Goal: Information Seeking & Learning: Learn about a topic

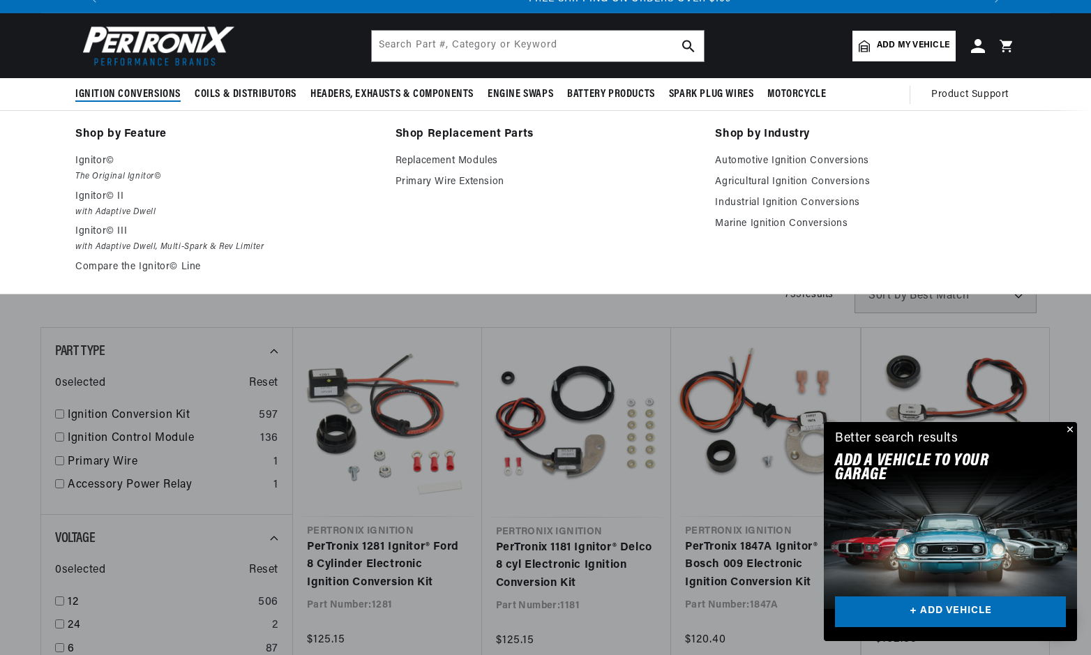
scroll to position [0, 1742]
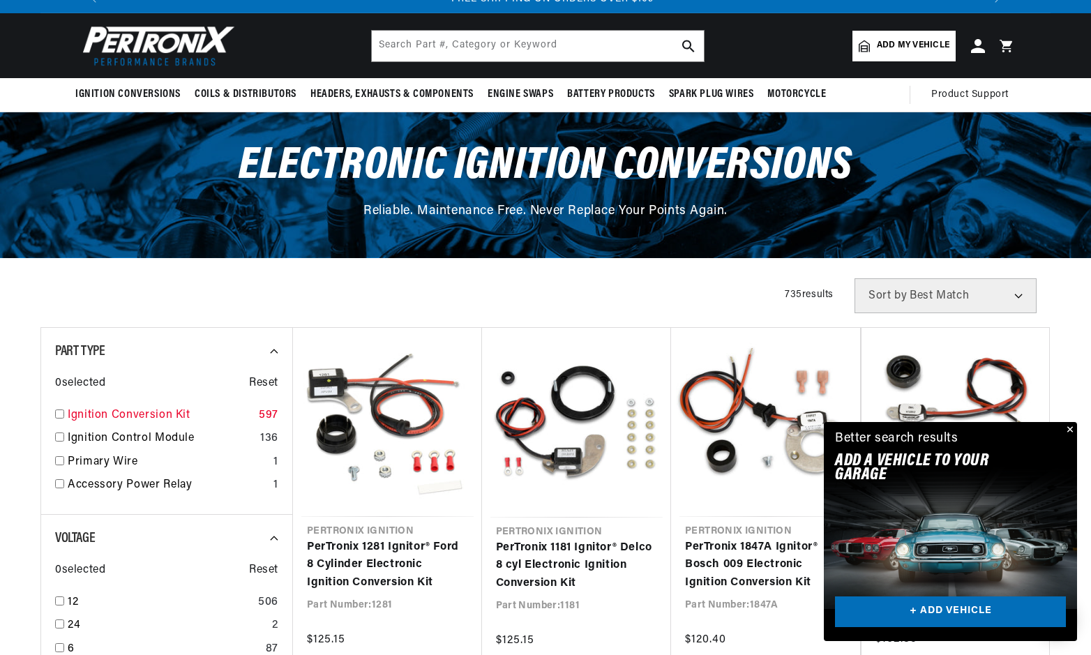
click at [86, 415] on link "Ignition Conversion Kit" at bounding box center [161, 416] width 186 height 18
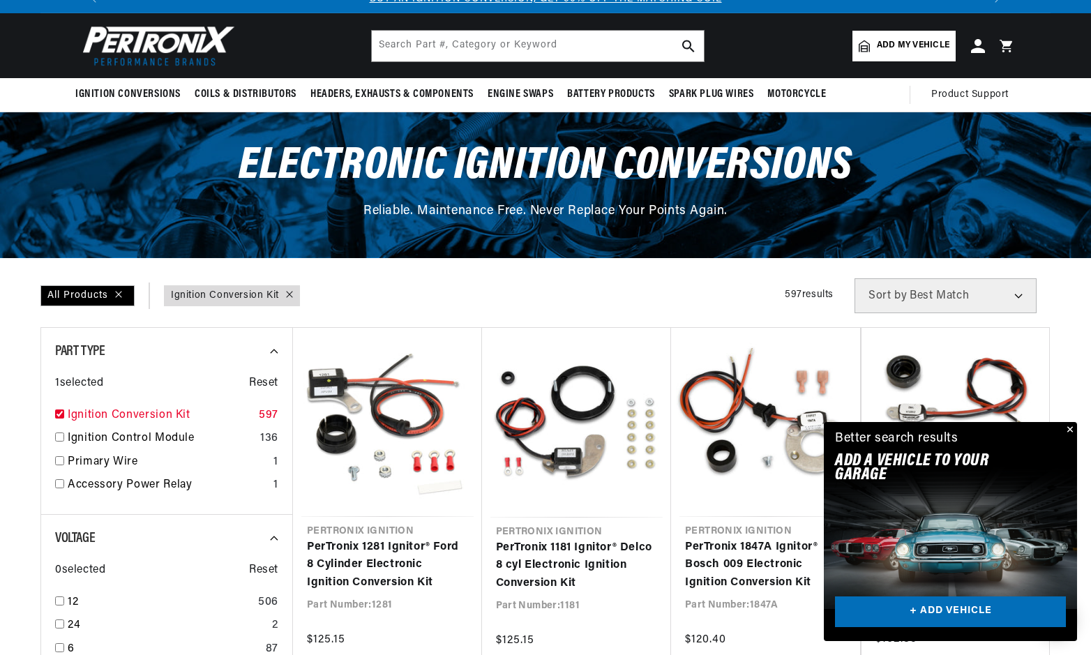
click at [59, 412] on input "checkbox" at bounding box center [59, 413] width 9 height 9
checkbox input "false"
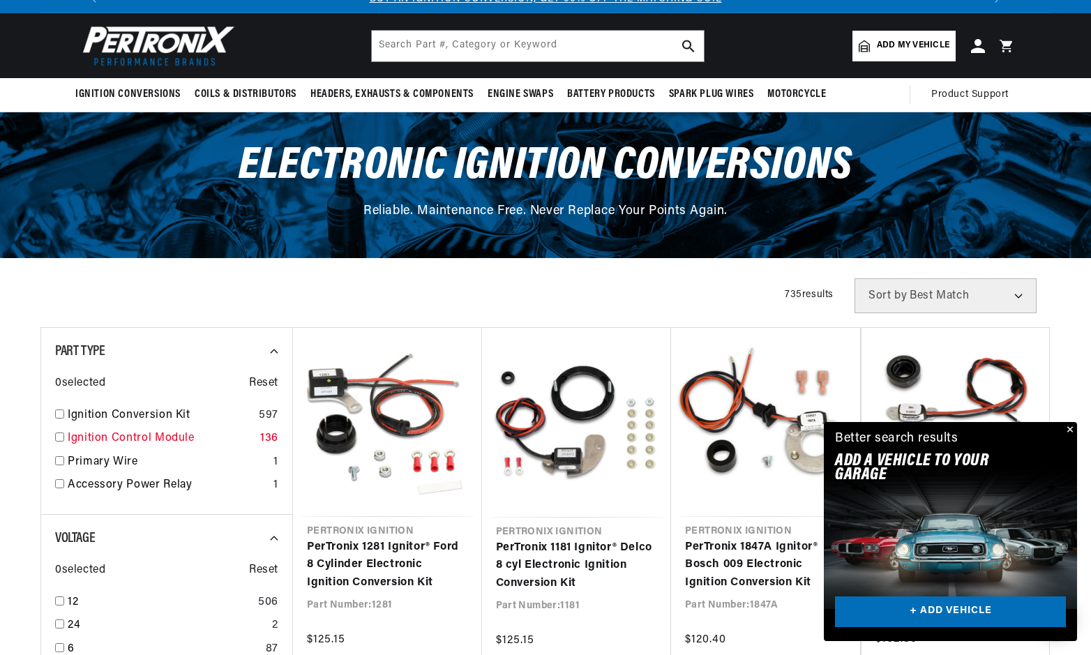
click at [82, 435] on link "Ignition Control Module" at bounding box center [161, 439] width 187 height 18
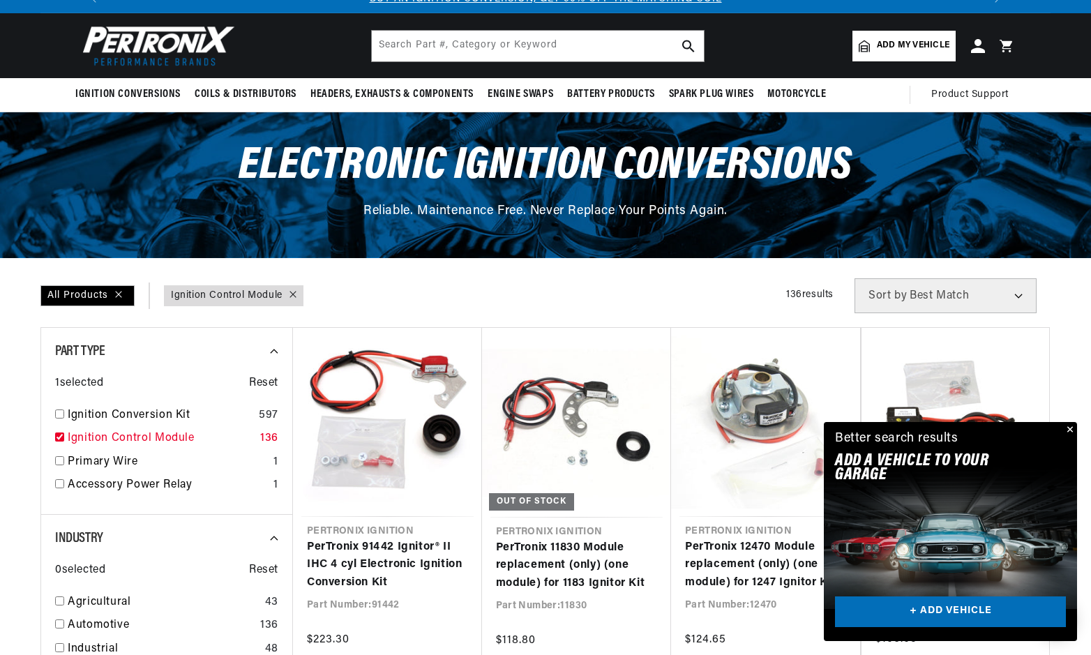
click at [60, 433] on input "checkbox" at bounding box center [59, 436] width 9 height 9
checkbox input "false"
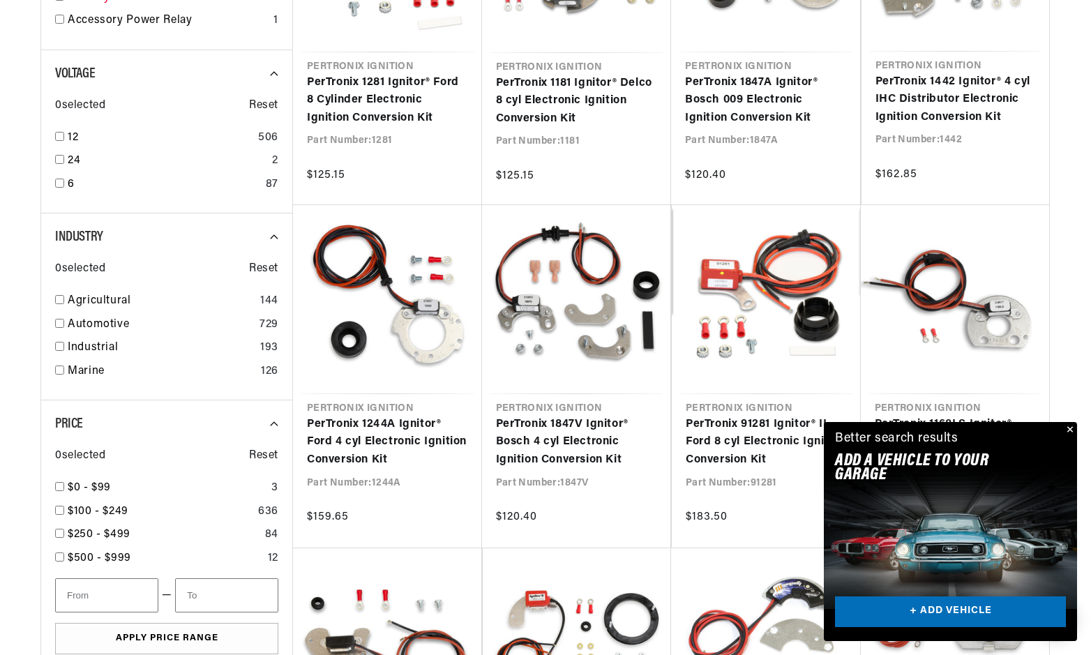
scroll to position [0, 871]
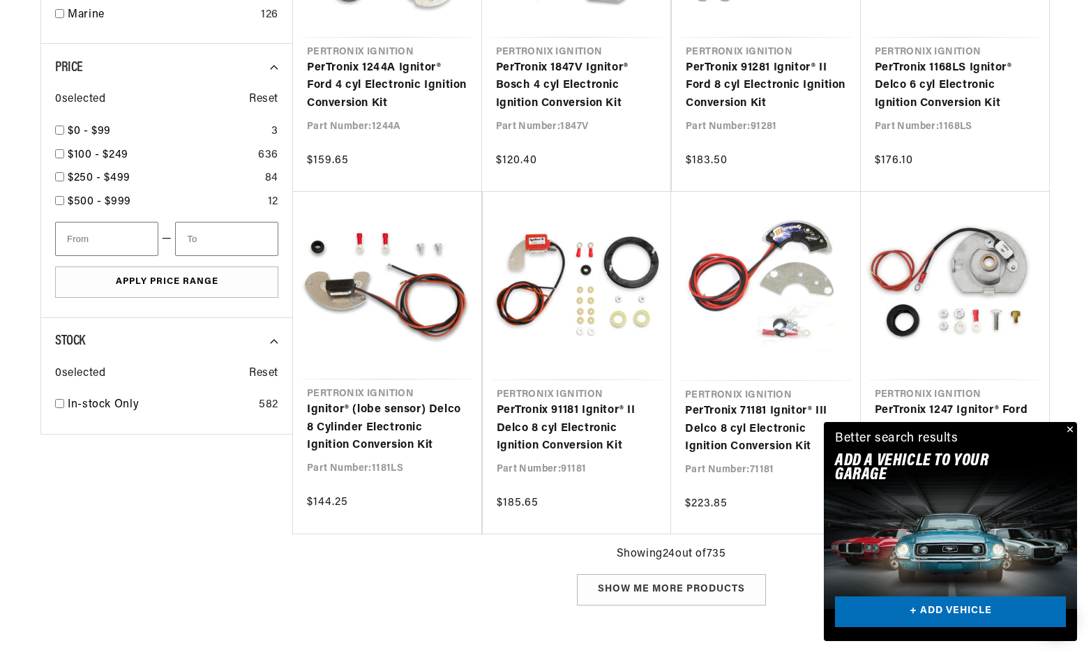
scroll to position [976, 0]
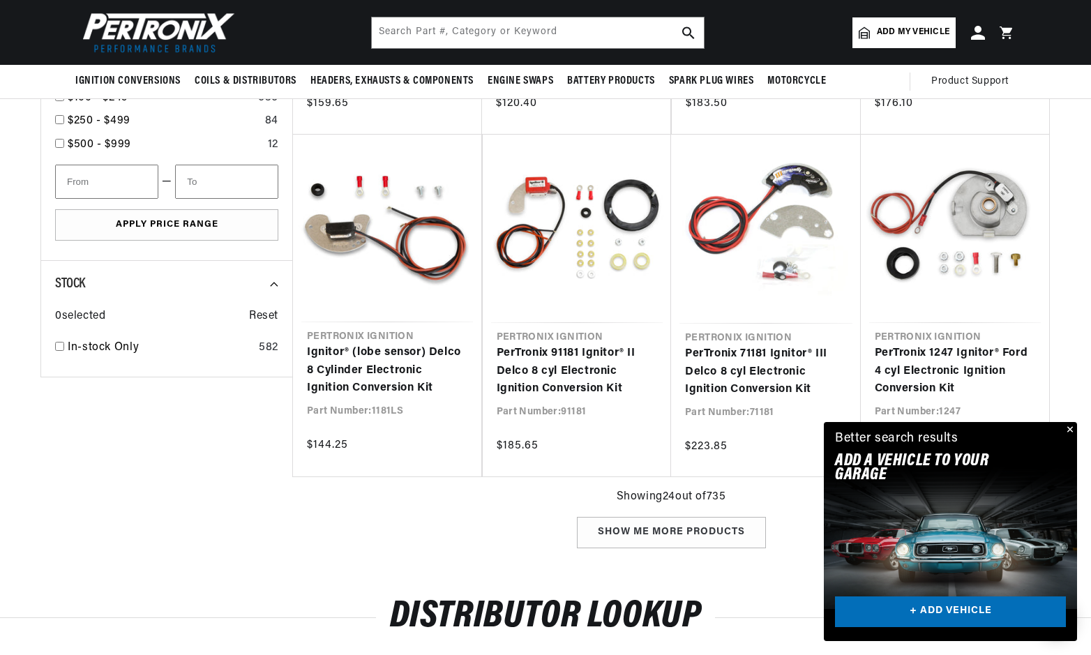
scroll to position [837, 0]
